Goal: Task Accomplishment & Management: Use online tool/utility

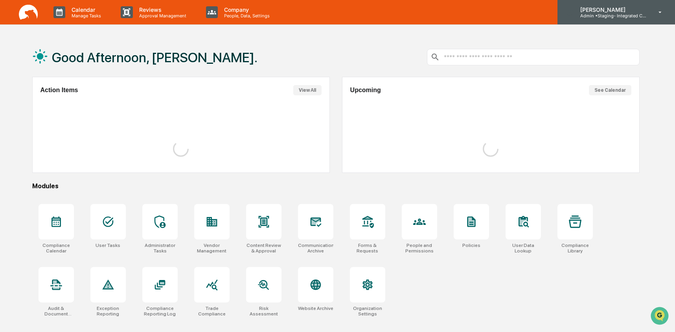
click at [611, 13] on p "Admin • Staging- Integrated Compliance Advisors" at bounding box center [610, 16] width 73 height 6
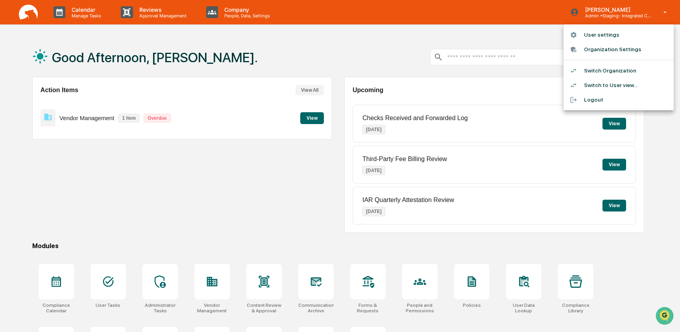
click at [610, 89] on li "Switch to User view..." at bounding box center [618, 85] width 110 height 15
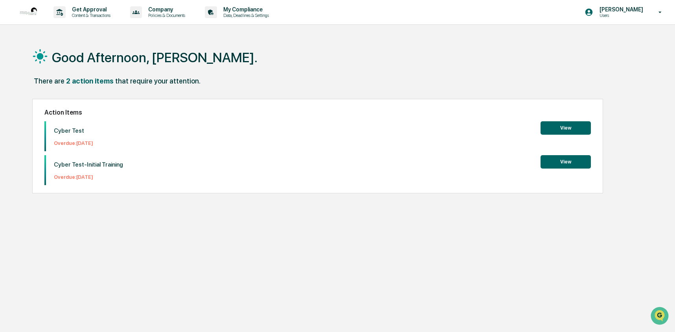
click at [559, 130] on button "View" at bounding box center [566, 127] width 50 height 13
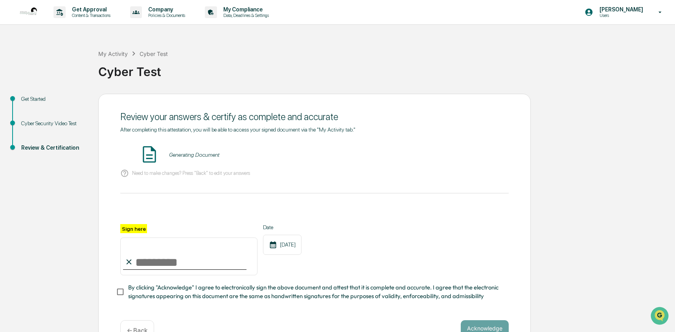
click at [33, 123] on div "Cyber Security Video Test" at bounding box center [53, 123] width 65 height 8
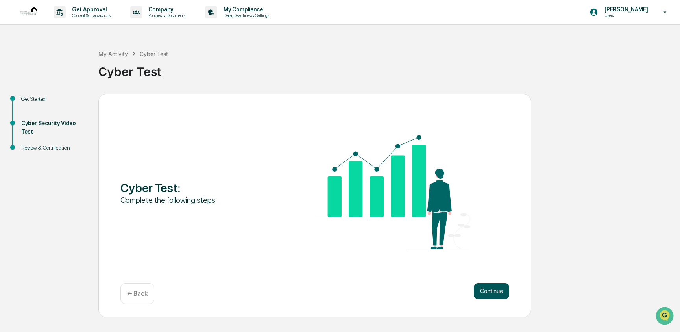
click at [480, 287] on button "Continue" at bounding box center [491, 291] width 35 height 16
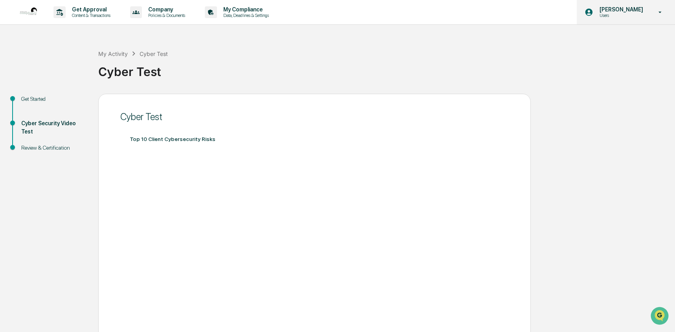
click at [607, 18] on div "Ashley Craddock Users" at bounding box center [626, 12] width 98 height 24
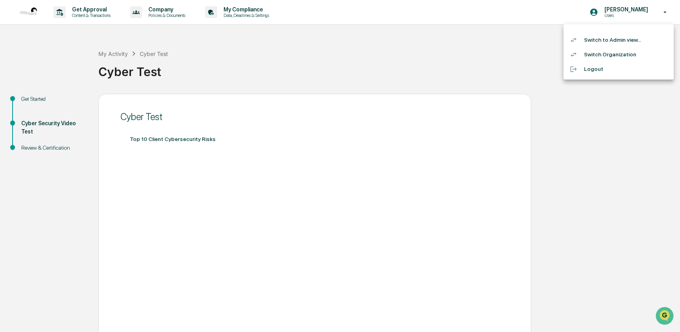
click at [505, 29] on div at bounding box center [340, 166] width 680 height 332
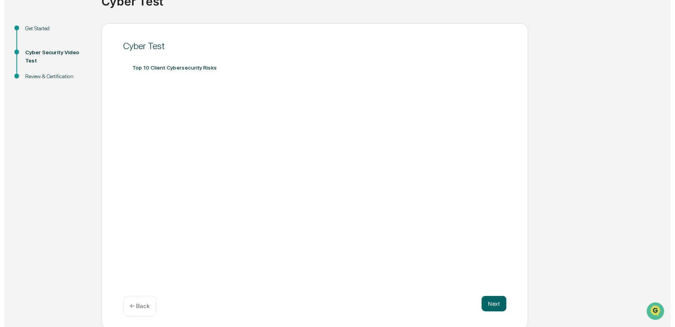
scroll to position [72, 0]
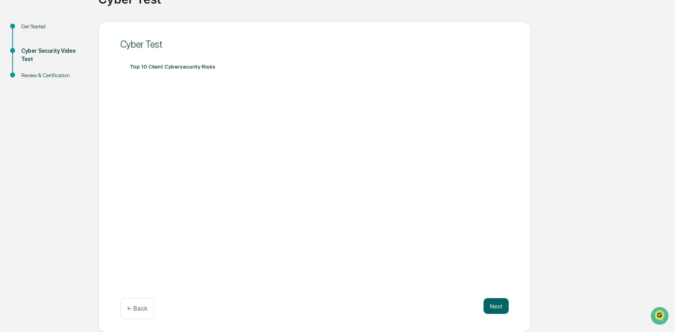
click at [44, 78] on div "Review & Certification" at bounding box center [53, 75] width 65 height 8
click at [505, 307] on button "Next" at bounding box center [496, 306] width 25 height 16
click at [504, 302] on button "Next" at bounding box center [496, 306] width 25 height 16
click at [496, 307] on button "Next" at bounding box center [496, 306] width 25 height 16
click at [59, 73] on div "Review & Certification" at bounding box center [53, 75] width 65 height 8
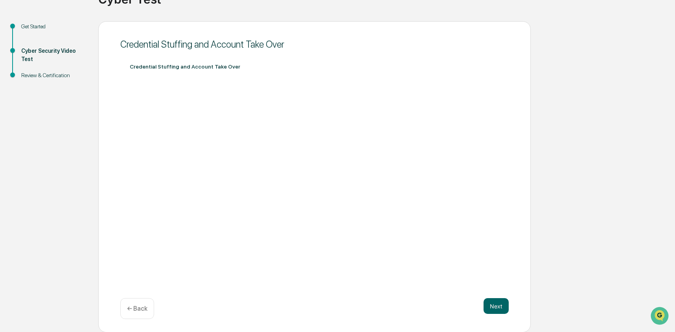
click at [54, 76] on div "Review & Certification" at bounding box center [53, 75] width 65 height 8
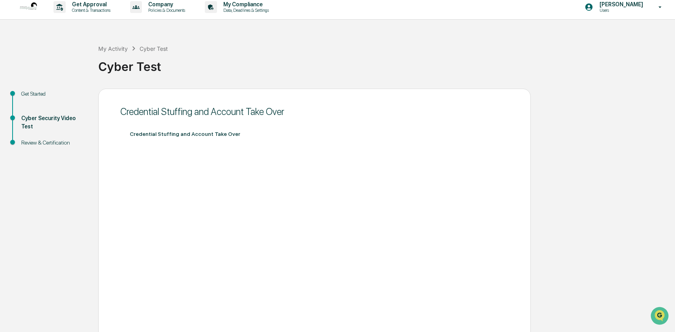
scroll to position [0, 0]
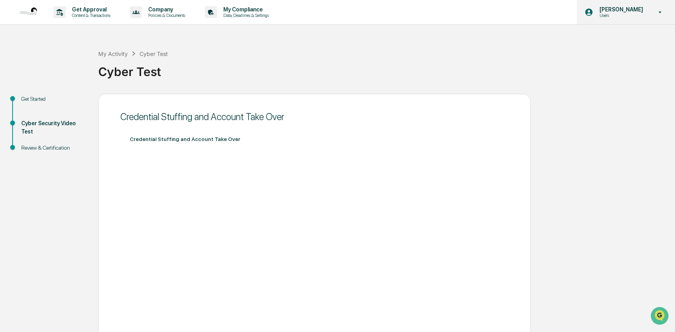
click at [612, 16] on p "Users" at bounding box center [621, 16] width 54 height 6
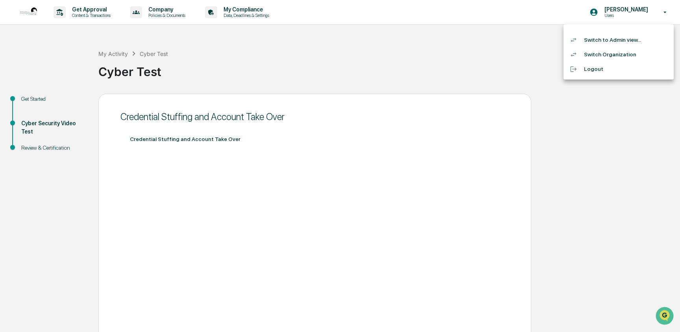
click at [610, 39] on li "Switch to Admin view..." at bounding box center [618, 40] width 110 height 15
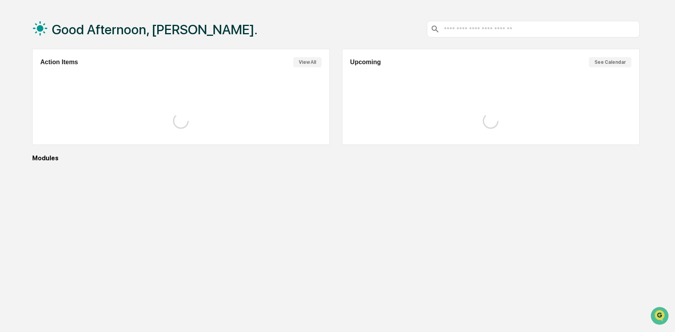
scroll to position [37, 0]
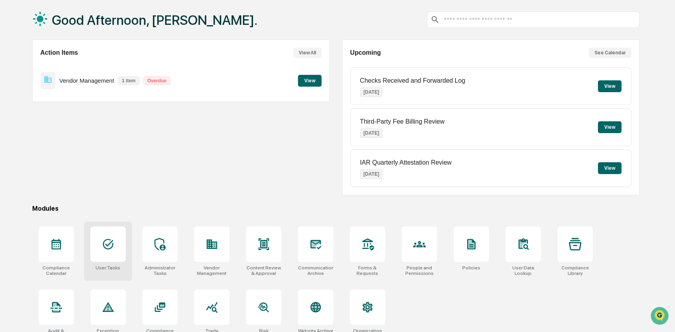
click at [113, 248] on icon at bounding box center [108, 244] width 13 height 13
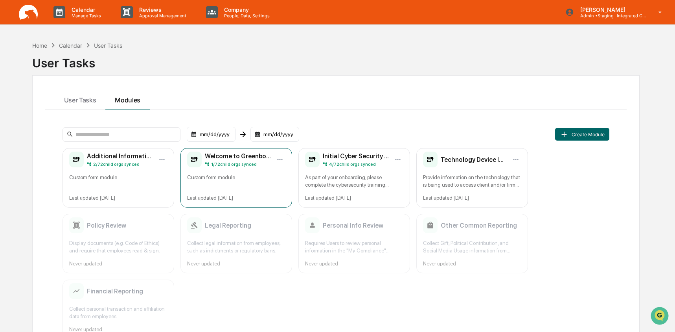
click at [239, 179] on div "Custom form module" at bounding box center [236, 180] width 98 height 15
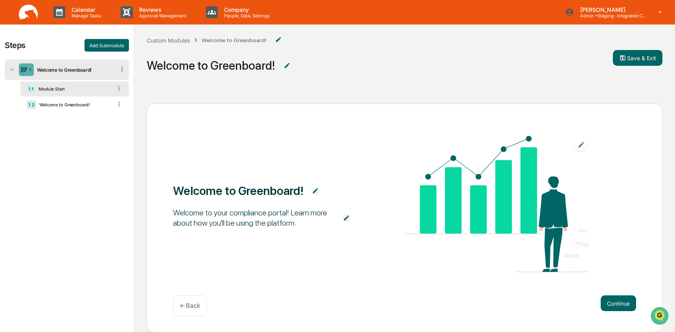
click at [73, 88] on div "Module Start" at bounding box center [73, 89] width 77 height 6
click at [611, 304] on button "Continue" at bounding box center [618, 303] width 35 height 16
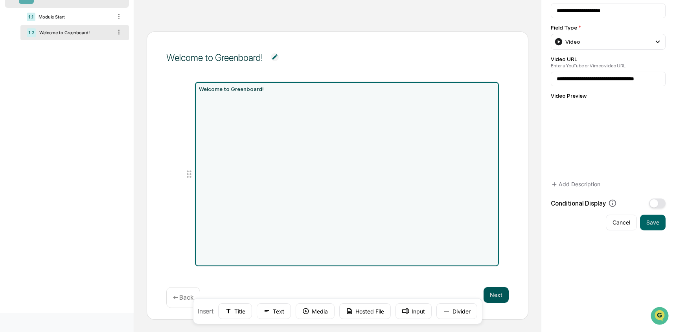
click at [500, 296] on button "Next" at bounding box center [496, 295] width 25 height 16
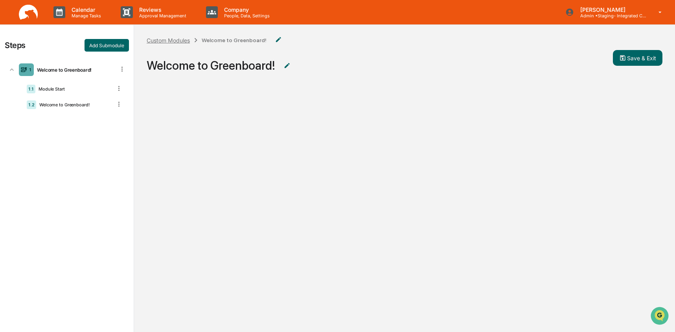
click at [160, 40] on div "Custom Modules" at bounding box center [168, 40] width 43 height 7
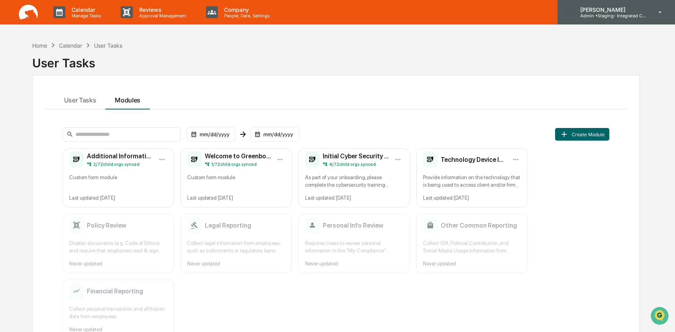
click at [594, 13] on p "Admin • Staging- Integrated Compliance Advisors" at bounding box center [610, 16] width 73 height 6
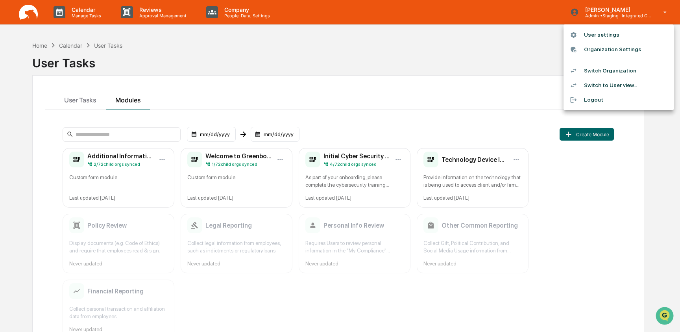
click at [610, 70] on li "Switch Organization" at bounding box center [618, 70] width 110 height 15
